Goal: Information Seeking & Learning: Get advice/opinions

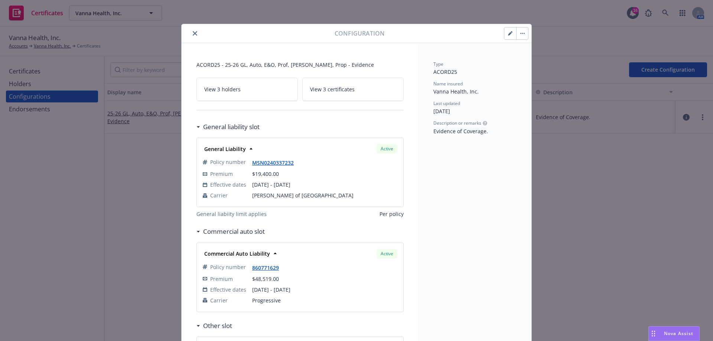
drag, startPoint x: 190, startPoint y: 32, endPoint x: 1101, endPoint y: 228, distance: 931.4
click at [712, 228] on html "Certificates Vanna Health, Inc. Vanna Health, Inc. 16 AM Vanna Health, Inc. Acc…" at bounding box center [356, 170] width 713 height 341
click at [193, 33] on icon "close" at bounding box center [195, 33] width 4 height 4
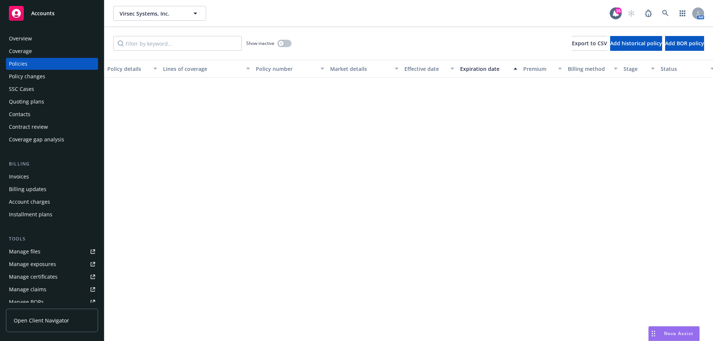
scroll to position [10, 0]
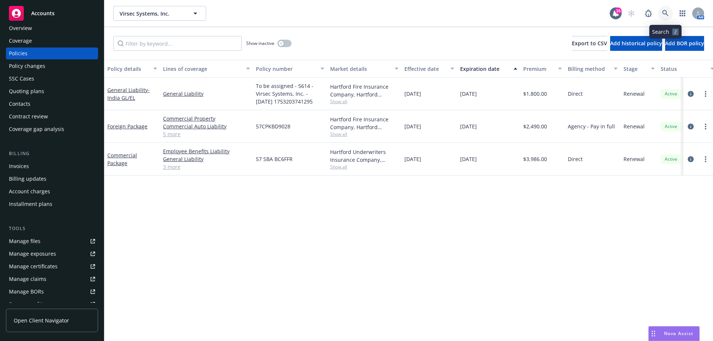
click at [234, 14] on link at bounding box center [665, 13] width 15 height 15
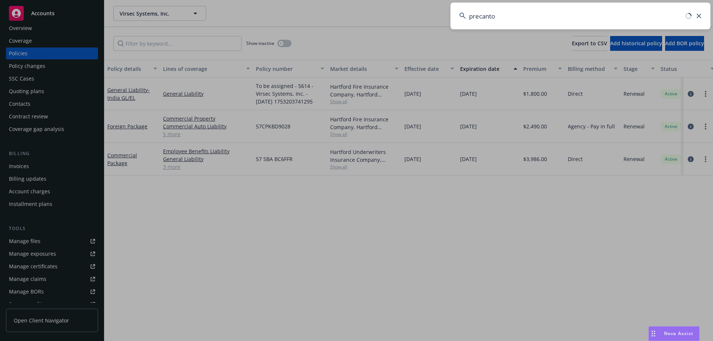
type input "precanto"
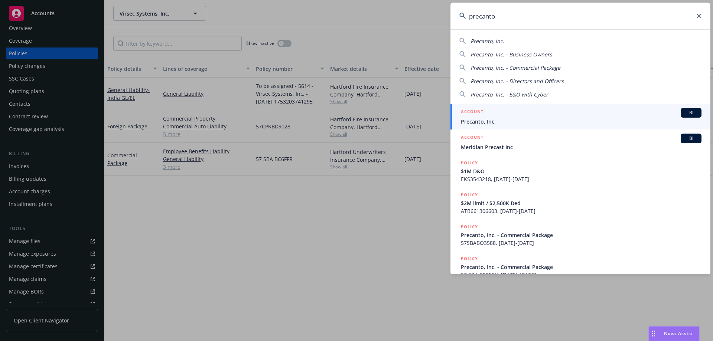
click at [234, 83] on span "Precanto, Inc." at bounding box center [581, 122] width 241 height 8
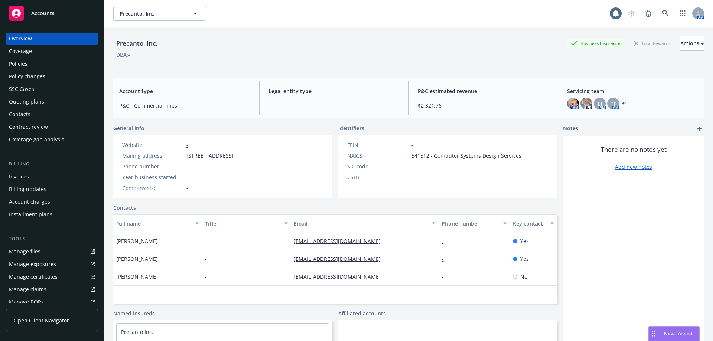
click at [35, 58] on div "Overview Coverage Policies Policy changes SSC Cases Quoting plans Contacts Cont…" at bounding box center [52, 89] width 92 height 113
click at [33, 63] on div "Policies" at bounding box center [52, 64] width 86 height 12
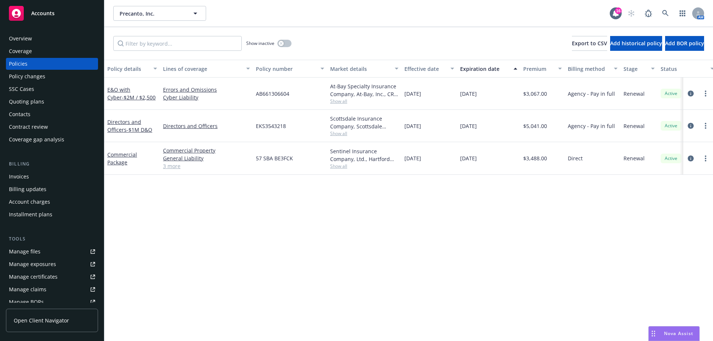
click at [234, 83] on div "Nova Assist" at bounding box center [674, 334] width 50 height 14
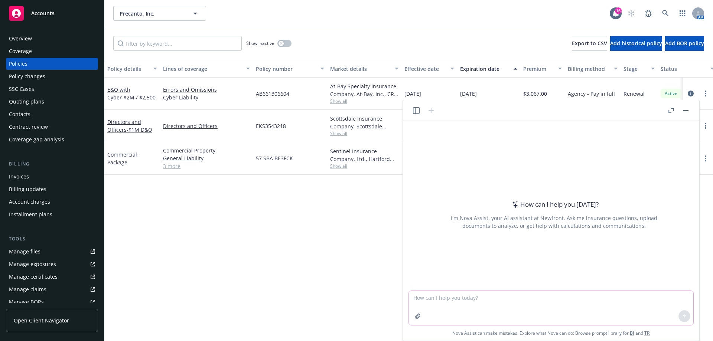
click at [234, 83] on textarea at bounding box center [551, 308] width 284 height 34
type textarea "what is epl insurance"
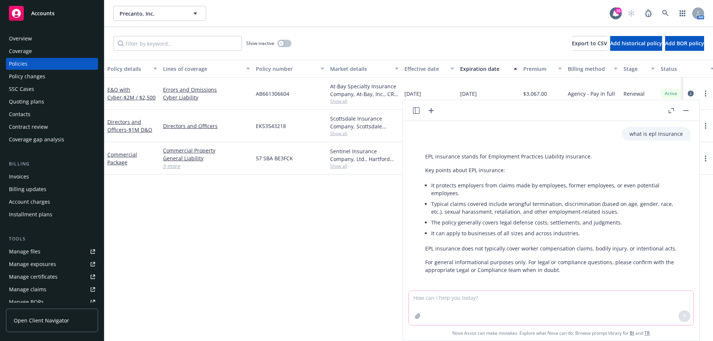
scroll to position [4, 0]
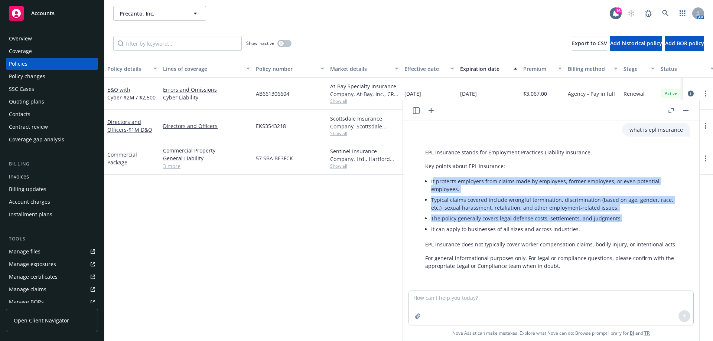
drag, startPoint x: 433, startPoint y: 179, endPoint x: 619, endPoint y: 220, distance: 190.1
click at [234, 83] on ul "It protects employers from claims made by employees, former employees, or even …" at bounding box center [557, 205] width 252 height 59
copy ul "t protects employers from claims made by employees, former employees, or even p…"
click at [234, 83] on textarea at bounding box center [551, 308] width 284 height 34
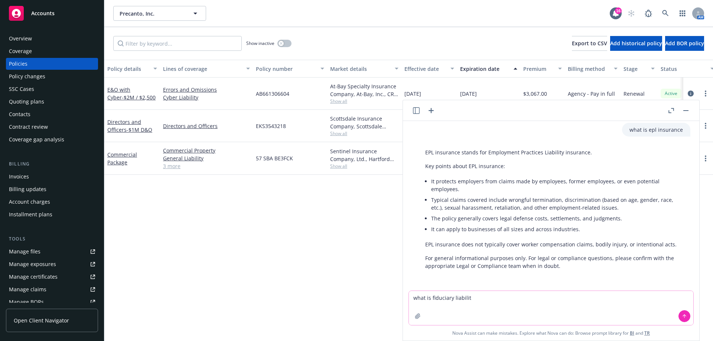
type textarea "what is fiduciary liability"
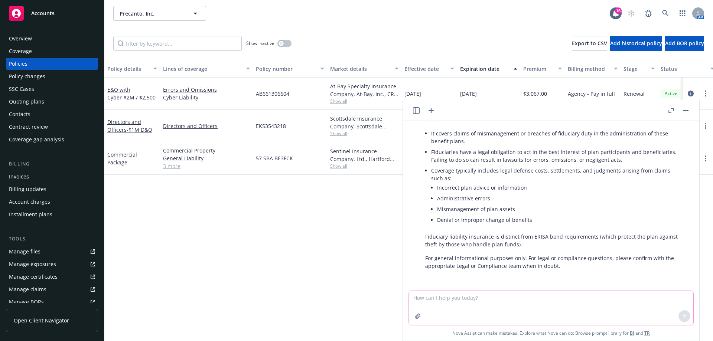
scroll to position [189, 0]
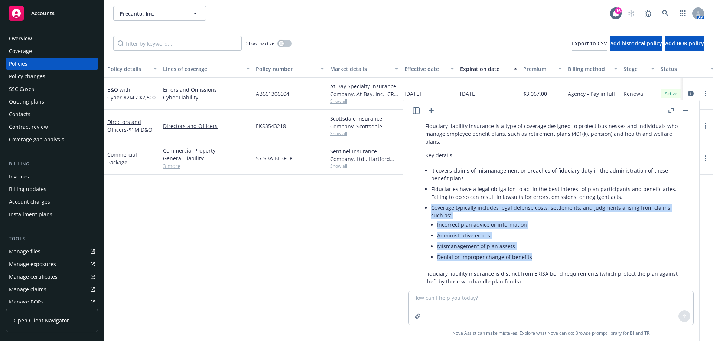
drag, startPoint x: 430, startPoint y: 206, endPoint x: 531, endPoint y: 255, distance: 111.9
click at [234, 83] on div "Fiduciary liability insurance is a type of coverage designed to protect busines…" at bounding box center [554, 214] width 273 height 191
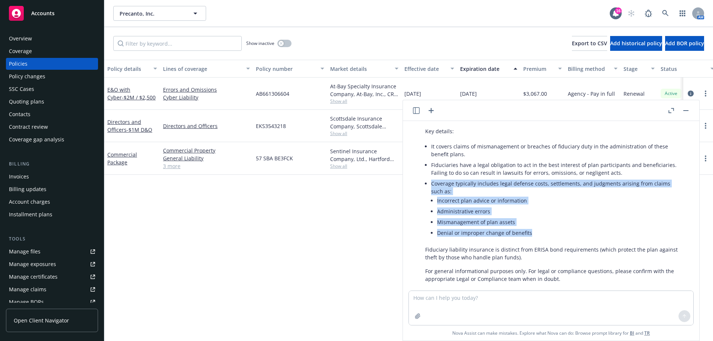
scroll to position [226, 0]
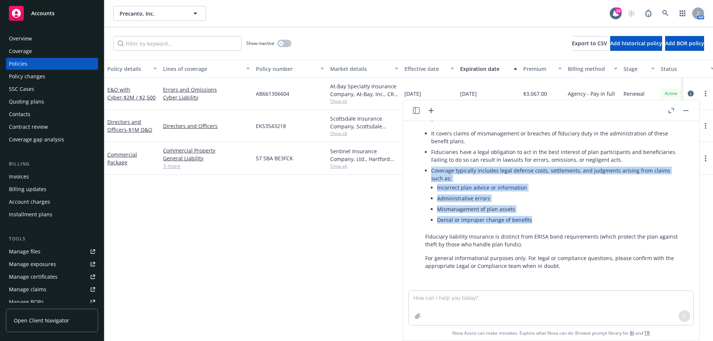
copy li "Coverage typically includes legal defense costs, settlements, and judgments ari…"
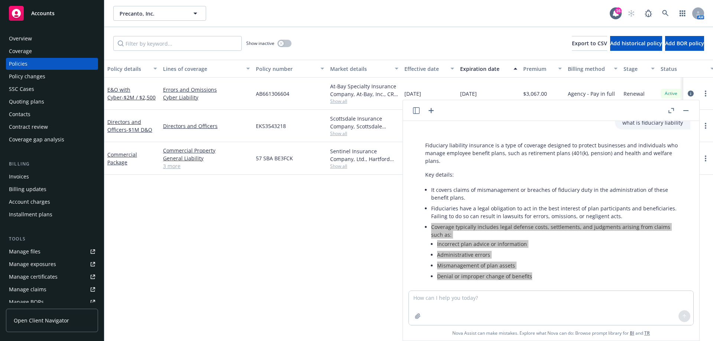
scroll to position [152, 0]
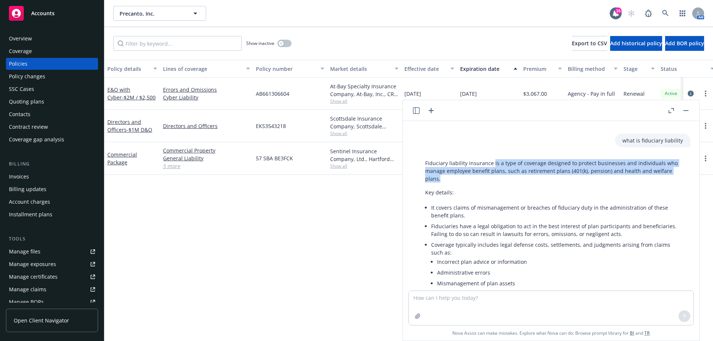
drag, startPoint x: 492, startPoint y: 163, endPoint x: 496, endPoint y: 175, distance: 12.6
click at [234, 83] on p "Fiduciary liability insurance is a type of coverage designed to protect busines…" at bounding box center [554, 170] width 258 height 23
copy p "is a type of coverage designed to protect businesses and individuals who manage…"
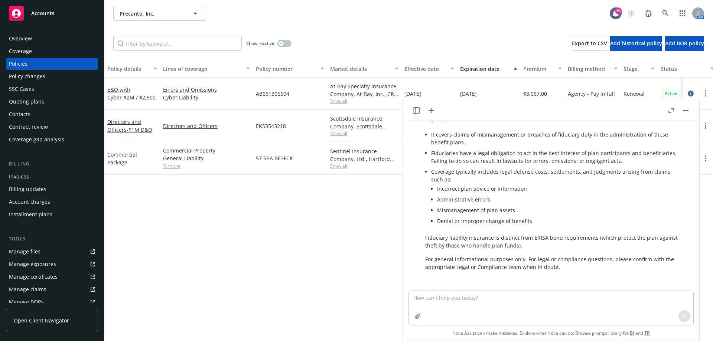
scroll to position [226, 0]
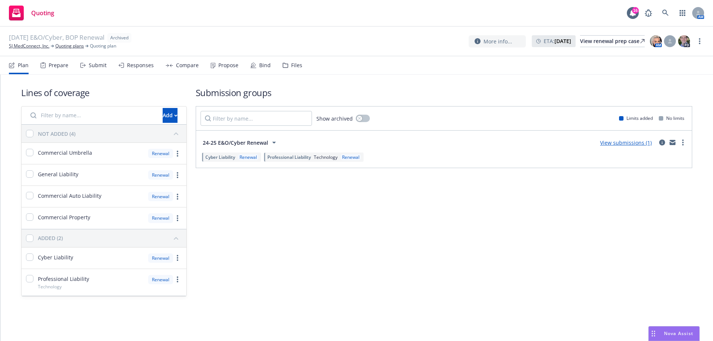
click at [317, 67] on nav "Plan Prepare Submit Responses Compare Propose Bind Files" at bounding box center [356, 65] width 695 height 18
click at [309, 69] on nav "Plan Prepare Submit Responses Compare Propose Bind Files" at bounding box center [356, 65] width 695 height 18
click at [295, 70] on div "Files" at bounding box center [293, 65] width 20 height 18
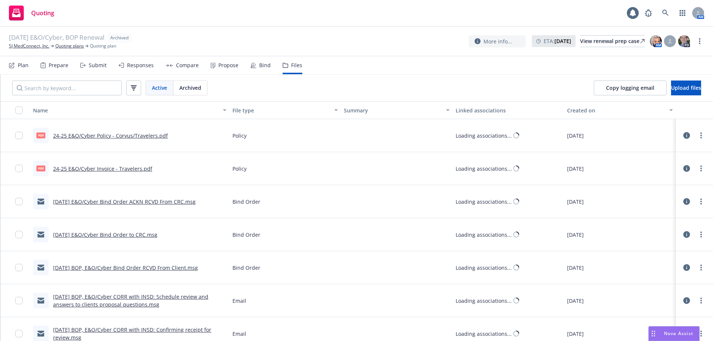
click at [63, 63] on div "Prepare" at bounding box center [59, 65] width 20 height 6
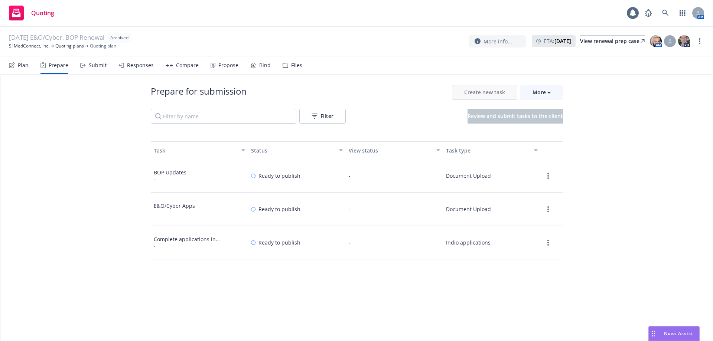
scroll to position [74, 0]
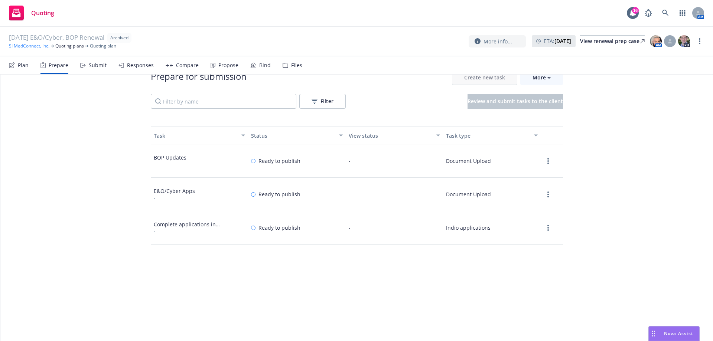
click at [43, 46] on link "SJ MedConnect, Inc." at bounding box center [29, 46] width 40 height 7
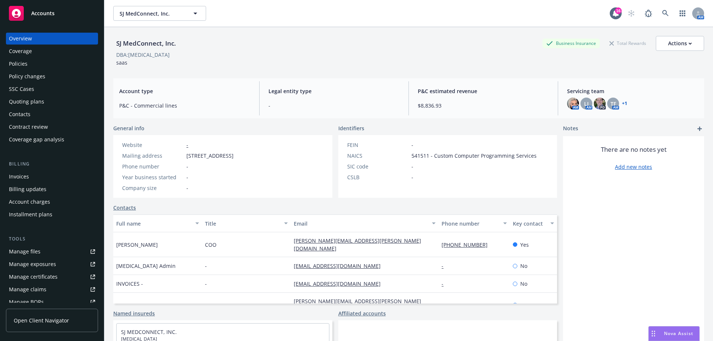
click at [36, 70] on div "Overview Coverage Policies Policy changes SSC Cases Quoting plans Contacts Cont…" at bounding box center [52, 89] width 92 height 113
click at [36, 62] on div "Policies" at bounding box center [52, 64] width 86 height 12
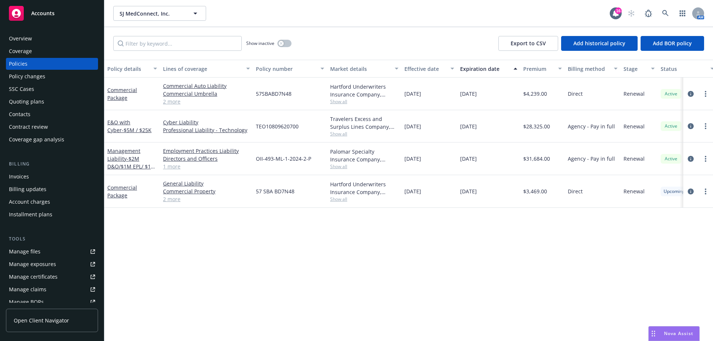
click at [52, 104] on div "Quoting plans" at bounding box center [52, 102] width 86 height 12
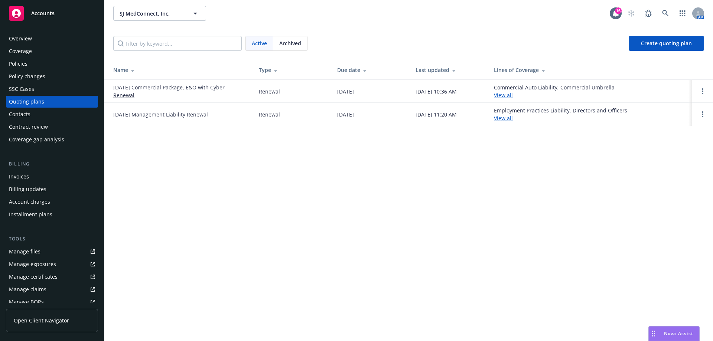
click at [72, 63] on div "Policies" at bounding box center [52, 64] width 86 height 12
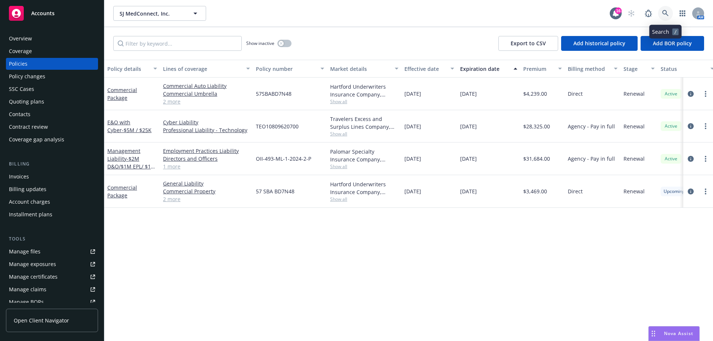
click at [664, 14] on icon at bounding box center [665, 13] width 6 height 6
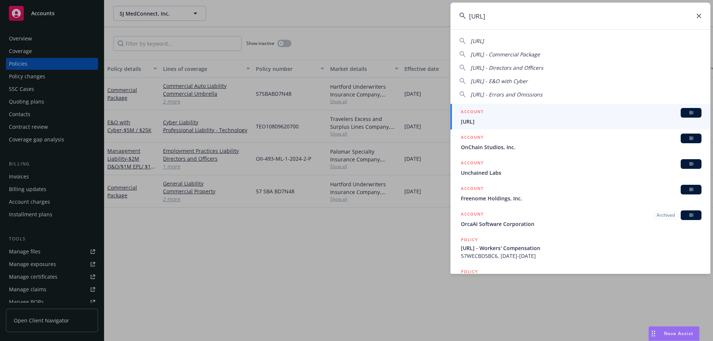
type input "onc.ai"
click at [523, 121] on span "ONC.ai" at bounding box center [581, 122] width 241 height 8
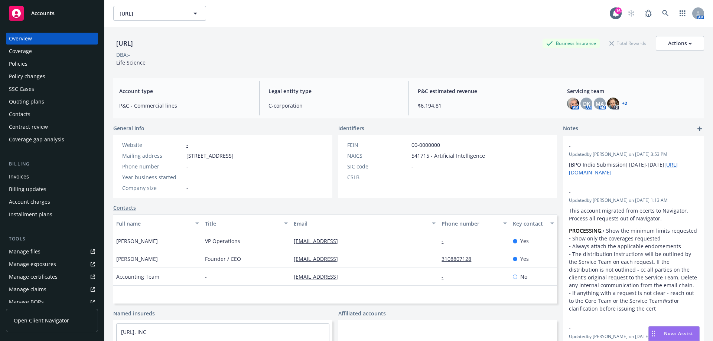
click at [66, 65] on div "Policies" at bounding box center [52, 64] width 86 height 12
